Goal: Task Accomplishment & Management: Use online tool/utility

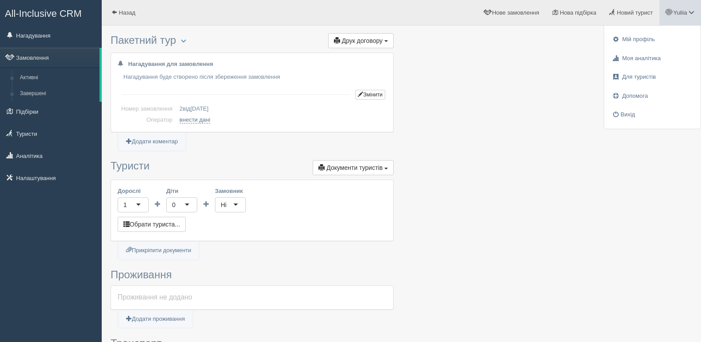
click at [555, 137] on div at bounding box center [402, 305] width 582 height 551
click at [684, 18] on link "Yuliia" at bounding box center [680, 12] width 42 height 25
click at [542, 86] on div at bounding box center [402, 305] width 582 height 551
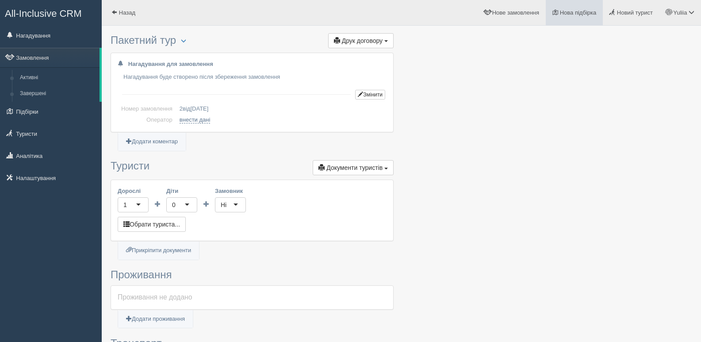
click at [554, 9] on span at bounding box center [555, 12] width 6 height 6
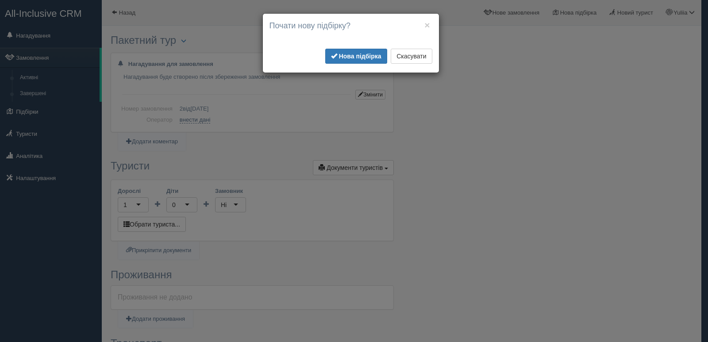
click at [346, 48] on div "× Почати нову підбірку? Додати готелі у нову підбірку? Для інтеграції з пошуком…" at bounding box center [351, 43] width 176 height 59
click at [350, 53] on b "Нова підбірка" at bounding box center [360, 56] width 42 height 7
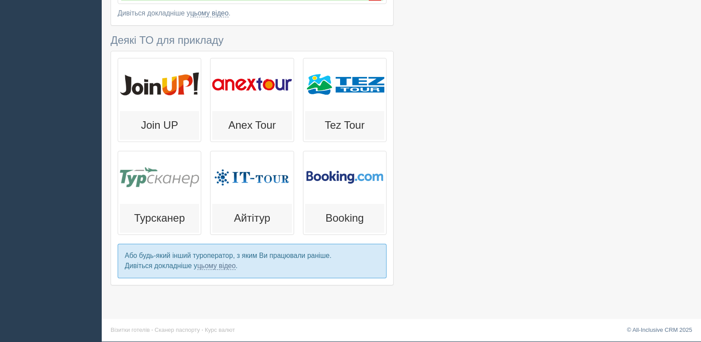
scroll to position [188, 0]
